Goal: Task Accomplishment & Management: Complete application form

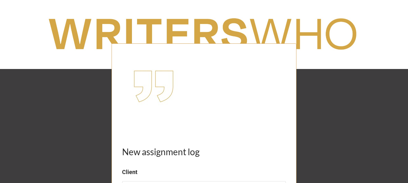
scroll to position [106, 0]
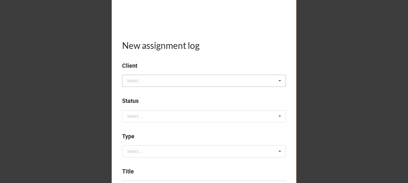
click at [138, 80] on div "Select ..." at bounding box center [138, 80] width 27 height 7
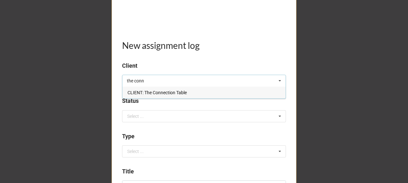
type input "the conn"
click at [161, 90] on span "CLIENT: The Connection Table" at bounding box center [157, 92] width 59 height 5
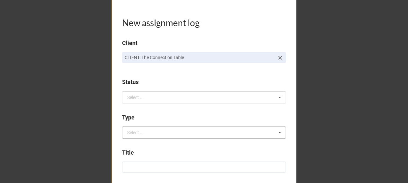
scroll to position [170, 0]
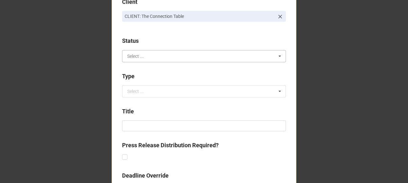
click at [142, 55] on input "text" at bounding box center [204, 55] width 163 height 11
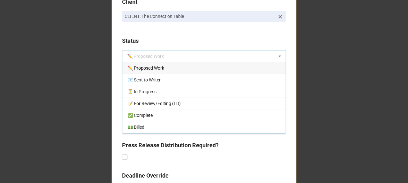
drag, startPoint x: 147, startPoint y: 68, endPoint x: 150, endPoint y: 68, distance: 3.3
click at [147, 68] on span "✏️ Proposed Work" at bounding box center [146, 67] width 37 height 5
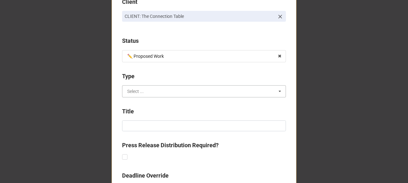
click at [150, 91] on input "text" at bounding box center [204, 90] width 163 height 11
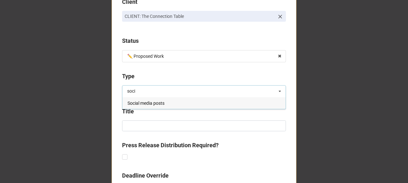
type input "soci"
click at [161, 104] on span "Social media posts" at bounding box center [146, 102] width 37 height 5
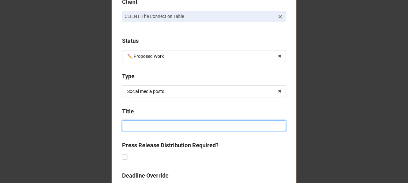
click at [142, 125] on input at bounding box center [204, 125] width 164 height 11
type input "V"
drag, startPoint x: 144, startPoint y: 129, endPoint x: 119, endPoint y: 124, distance: 25.4
click at [119, 124] on div "New assignment log Client CLIENT: The Connection Table Status ✏️ Proposed Work …" at bounding box center [204, 147] width 185 height 549
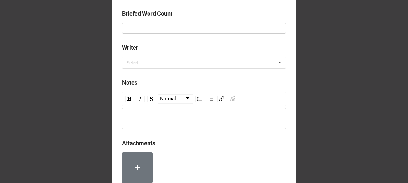
scroll to position [383, 0]
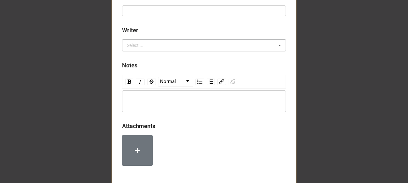
type input "First anniversary celebration"
click at [144, 45] on div "Select ..." at bounding box center [138, 45] width 27 height 7
type input "y"
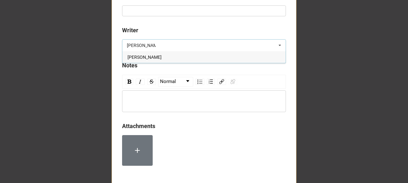
type input "[PERSON_NAME]"
click at [151, 56] on span "[PERSON_NAME]" at bounding box center [145, 57] width 34 height 5
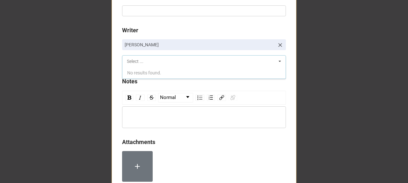
scroll to position [434, 0]
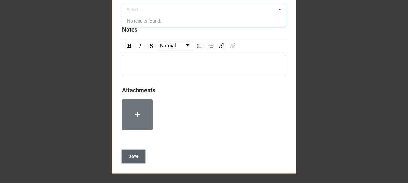
click at [137, 156] on button "Save" at bounding box center [133, 156] width 23 height 13
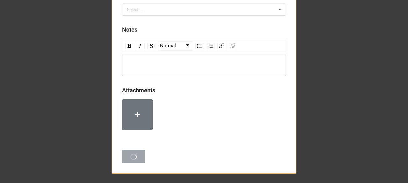
scroll to position [0, 0]
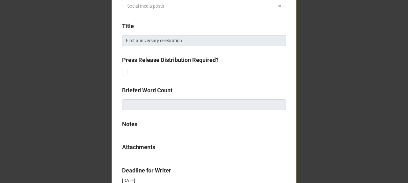
scroll to position [329, 0]
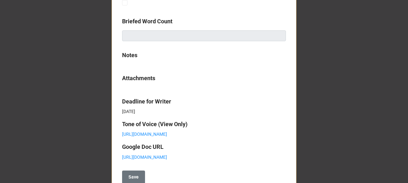
scroll to position [358, 0]
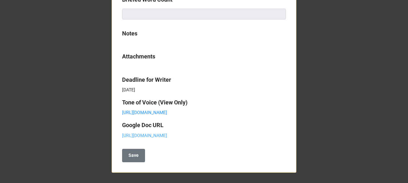
click at [156, 133] on link "https://docs.google.com/document/d/1OYNvyyH8pO0X0s1PfgfLaiw9mAIabqfD-ZmZVW7ajp8…" at bounding box center [144, 135] width 45 height 5
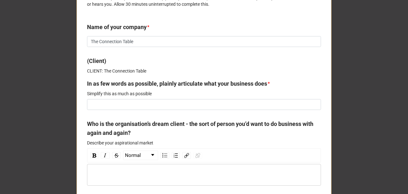
scroll to position [149, 0]
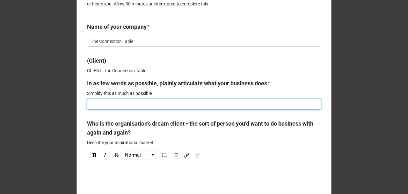
click at [131, 101] on input at bounding box center [204, 104] width 234 height 11
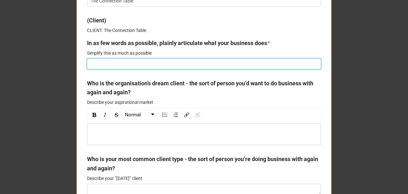
scroll to position [191, 0]
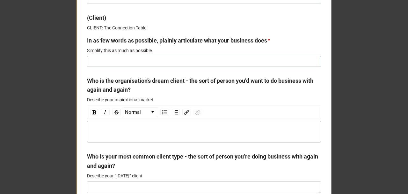
click at [120, 128] on div "rdw-editor" at bounding box center [204, 131] width 228 height 7
